Goal: Task Accomplishment & Management: Complete application form

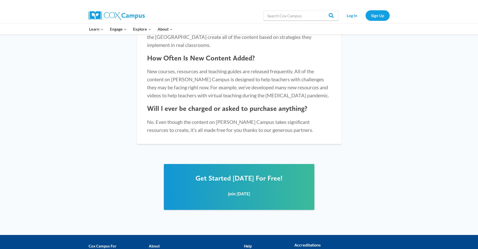
scroll to position [590, 0]
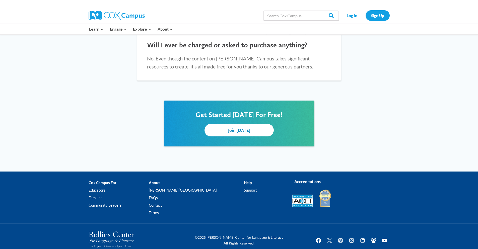
click at [247, 128] on span "Join Today" at bounding box center [239, 130] width 22 height 5
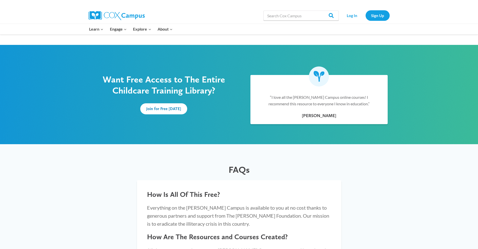
scroll to position [139, 0]
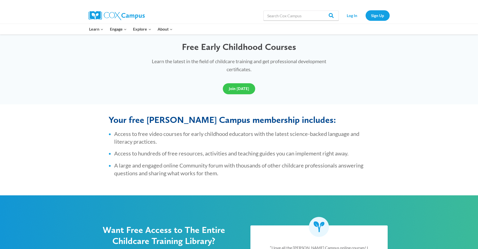
click at [234, 87] on span "Join Today" at bounding box center [239, 88] width 20 height 5
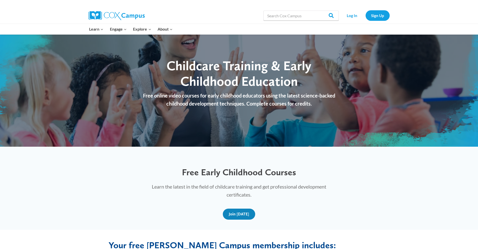
scroll to position [0, 0]
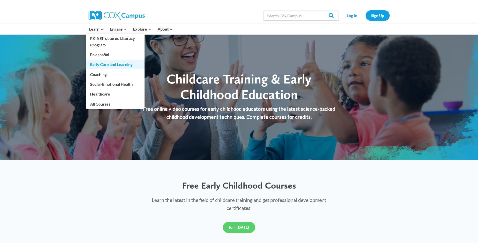
click at [111, 66] on link "Early Care and Learning" at bounding box center [115, 65] width 58 height 10
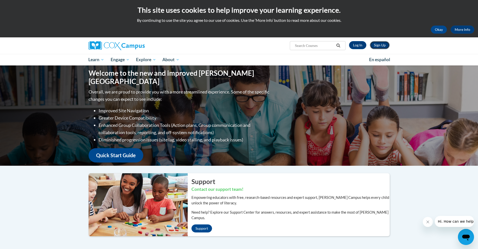
click at [375, 43] on link "Sign Up" at bounding box center [380, 45] width 20 height 8
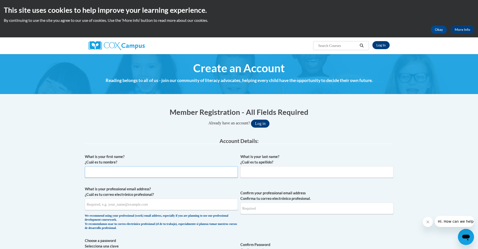
click at [134, 169] on input "What is your first name? ¿Cuál es tu nombre?" at bounding box center [161, 172] width 153 height 12
drag, startPoint x: 125, startPoint y: 173, endPoint x: 99, endPoint y: 171, distance: 26.4
click at [99, 171] on input "[PERSON_NAME]" at bounding box center [161, 172] width 153 height 12
type input "[PERSON_NAME]"
type input "V"
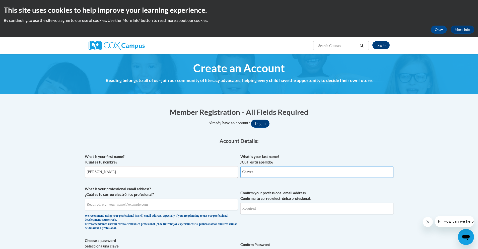
type input "Chavez"
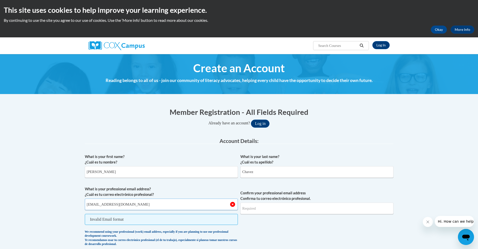
type input "hchavez@vivvi.co"
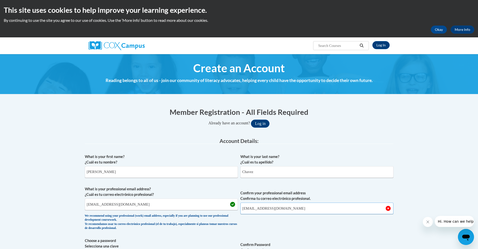
type input "hchavez@vivvi.co"
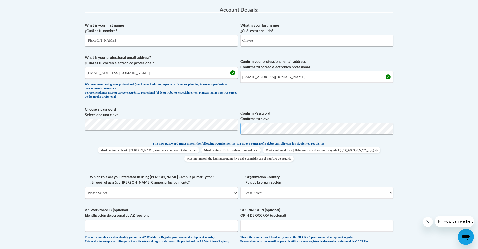
click at [238, 129] on span "Choose a password Selecciona una clave Confirm Password Confirma tu clave" at bounding box center [239, 123] width 309 height 32
click at [260, 152] on span "Must contain | Debe contener : mixed case" at bounding box center [230, 150] width 59 height 6
click at [152, 197] on select "Please Select College/University | Colegio/Universidad Community/Nonprofit Part…" at bounding box center [161, 193] width 153 height 12
select select "fbf2d438-af2f-41f8-98f1-81c410e29de3"
click at [85, 187] on select "Please Select College/University | Colegio/Universidad Community/Nonprofit Part…" at bounding box center [161, 193] width 153 height 12
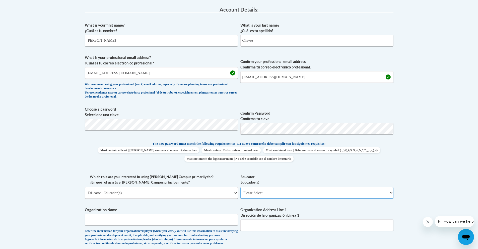
click at [254, 193] on select "Please Select Early Learning/Daycare Teacher/Family Home Care Provider | Maestr…" at bounding box center [316, 193] width 153 height 12
select select "67563ca1-16dc-4830-a7b3-94a34bed3689"
click at [240, 187] on select "Please Select Early Learning/Daycare Teacher/Family Home Care Provider | Maestr…" at bounding box center [316, 193] width 153 height 12
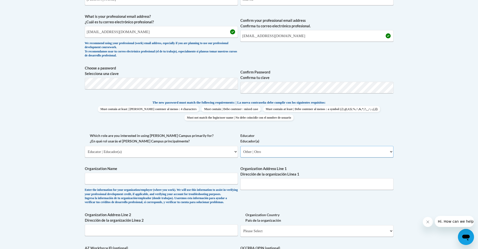
scroll to position [257, 0]
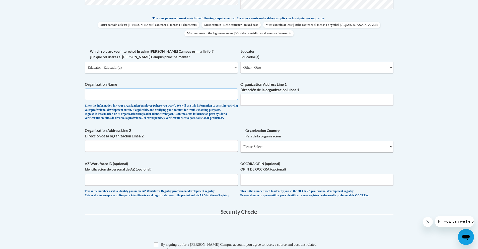
click at [149, 95] on input "Organization Name" at bounding box center [161, 95] width 153 height 12
type input "C"
type input "Vivvi Children's Learning Center"
type input "q"
drag, startPoint x: 141, startPoint y: 93, endPoint x: 84, endPoint y: 94, distance: 56.9
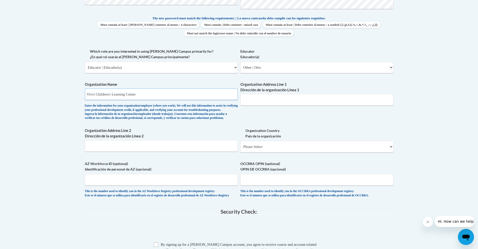
click at [84, 94] on div "Member Registration - All Fields Required Already have an account? Log in Prefe…" at bounding box center [239, 80] width 316 height 471
type input "4857 Dogwood Lane, Liberty, NC"
drag, startPoint x: 147, startPoint y: 94, endPoint x: 82, endPoint y: 96, distance: 65.7
click at [82, 96] on div "Member Registration - All Fields Required Already have an account? Log in Prefe…" at bounding box center [239, 80] width 316 height 471
click at [260, 98] on input "Organization Address Line 1 Dirección de la organización Línea 1" at bounding box center [316, 100] width 153 height 12
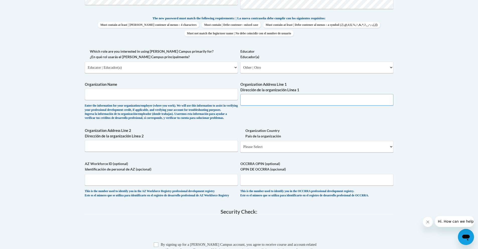
paste input "4857 Dogwood Lane, Liberty, NC"
type input "4857 Dogwood Lane, Liberty, NC"
click at [188, 96] on input "Organization Name" at bounding box center [161, 95] width 153 height 12
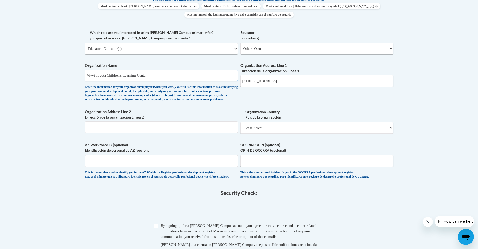
scroll to position [357, 0]
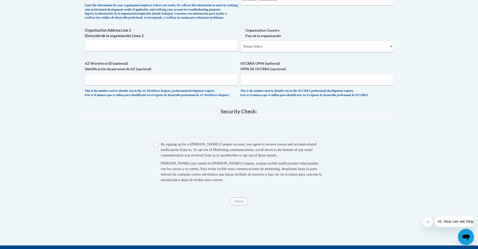
type input "Vivvi Toyota Children's Learning Center"
click at [284, 51] on select "Please Select United States | Estados Unidos Outside of the United States | Fue…" at bounding box center [316, 47] width 153 height 12
select select "ad49bcad-a171-4b2e-b99c-48b446064914"
click at [240, 49] on select "Please Select United States | Estados Unidos Outside of the United States | Fue…" at bounding box center [316, 47] width 153 height 12
select select
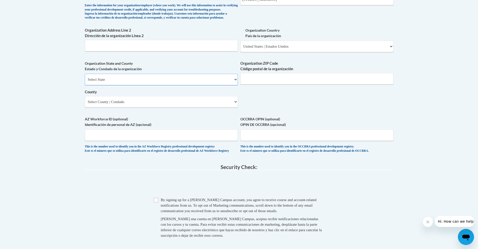
click at [140, 85] on select "Select State Alabama Alaska Arizona Arkansas California Colorado Connecticut De…" at bounding box center [161, 80] width 153 height 12
select select "North Carolina"
click at [85, 82] on select "Select State Alabama Alaska Arizona Arkansas California Colorado Connecticut De…" at bounding box center [161, 80] width 153 height 12
click at [250, 85] on input "Organization ZIP Code Código postal de la organización" at bounding box center [316, 79] width 153 height 12
type input "27298"
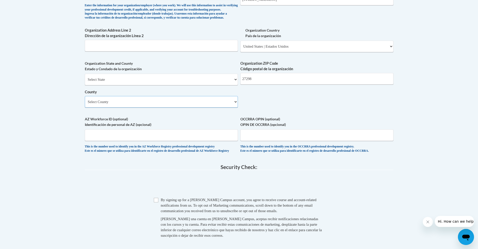
click at [160, 108] on select "Select County Alamance Alexander Alleghany Anson Ashe Avery Beaufort Bertie Bla…" at bounding box center [161, 102] width 153 height 12
click at [124, 108] on select "Select County Alamance Alexander Alleghany Anson Ashe Avery Beaufort Bertie Bla…" at bounding box center [161, 102] width 153 height 12
select select "Randolph"
click at [85, 104] on select "Select County Alamance Alexander Alleghany Anson Ashe Avery Beaufort Bertie Bla…" at bounding box center [161, 102] width 153 height 12
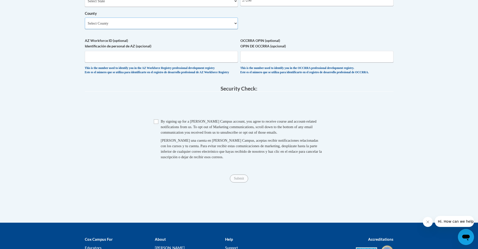
scroll to position [457, 0]
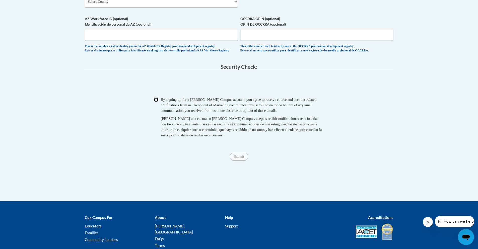
click at [155, 102] on input "Checkbox" at bounding box center [156, 100] width 5 height 5
checkbox input "true"
click at [239, 161] on input "Submit" at bounding box center [239, 157] width 18 height 8
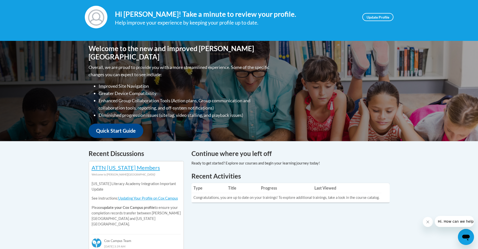
scroll to position [25, 0]
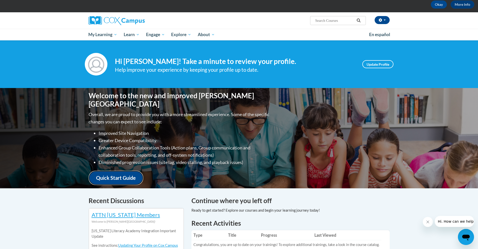
click at [110, 173] on link "Quick Start Guide" at bounding box center [116, 178] width 55 height 14
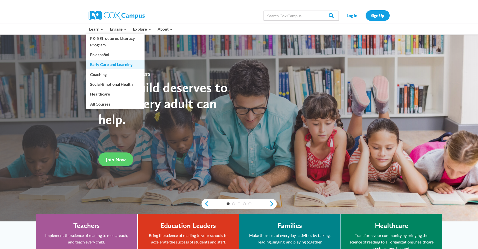
click at [116, 66] on link "Early Care and Learning" at bounding box center [115, 65] width 58 height 10
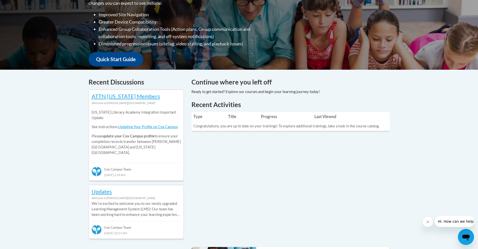
scroll to position [75, 0]
